Goal: Book appointment/travel/reservation

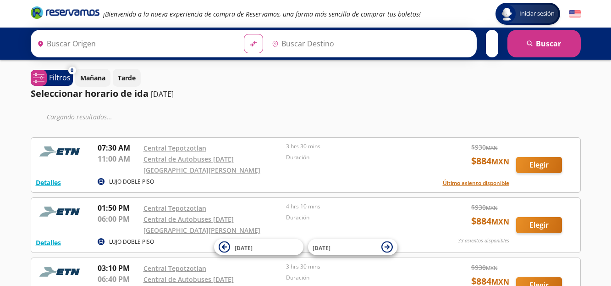
type input "Central Tepotzotlan, [GEOGRAPHIC_DATA]"
type input "[DATE][GEOGRAPHIC_DATA][PERSON_NAME], [GEOGRAPHIC_DATA]"
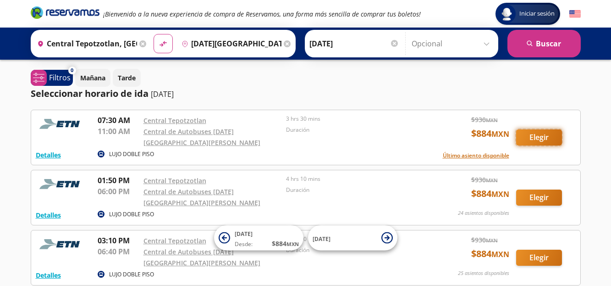
click at [547, 132] on button "Elegir" at bounding box center [539, 137] width 46 height 16
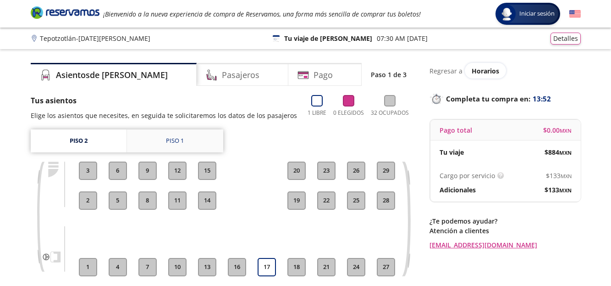
click at [203, 140] on link "Piso 1" at bounding box center [175, 140] width 96 height 23
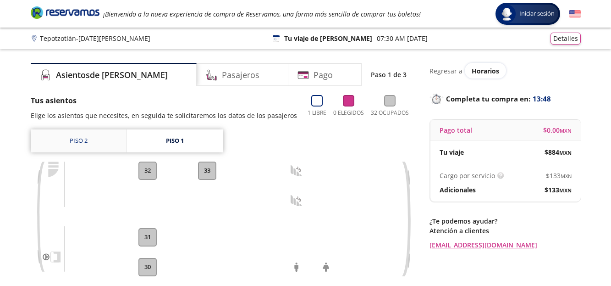
click at [92, 139] on link "Piso 2" at bounding box center [79, 140] width 96 height 23
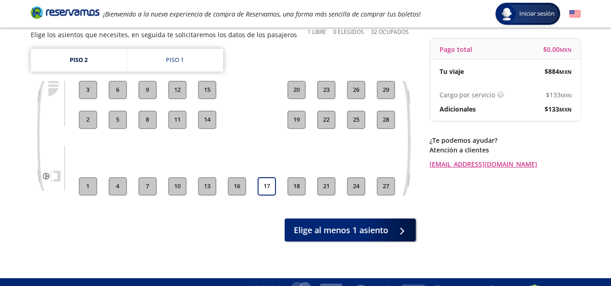
scroll to position [96, 0]
